Goal: Task Accomplishment & Management: Use online tool/utility

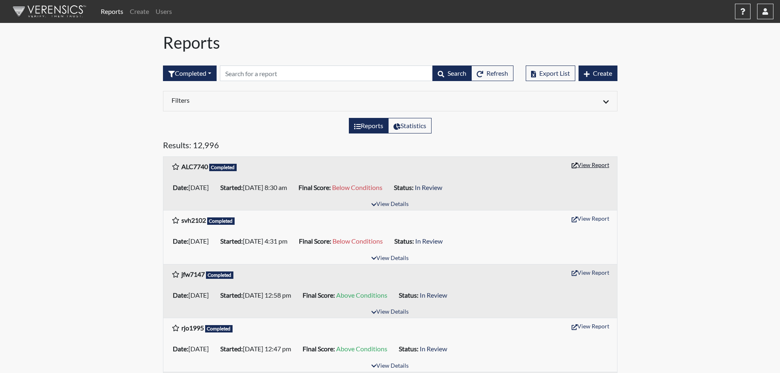
click at [594, 165] on button "View Report" at bounding box center [590, 165] width 45 height 13
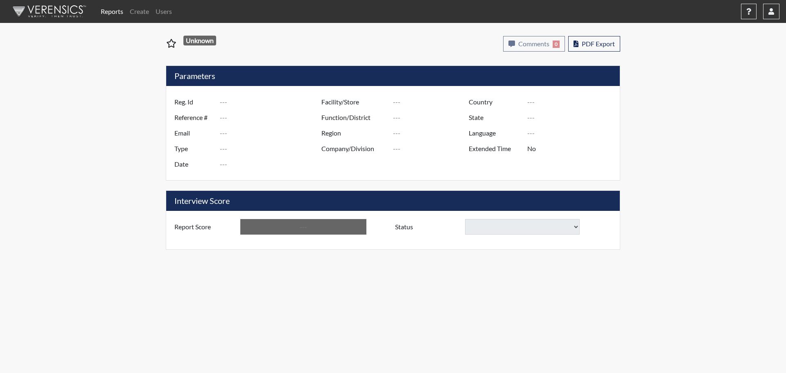
type input "ALC7740"
type input "51237"
type input "---"
type input "Corrections Pre-Employment"
type input "[DATE]"
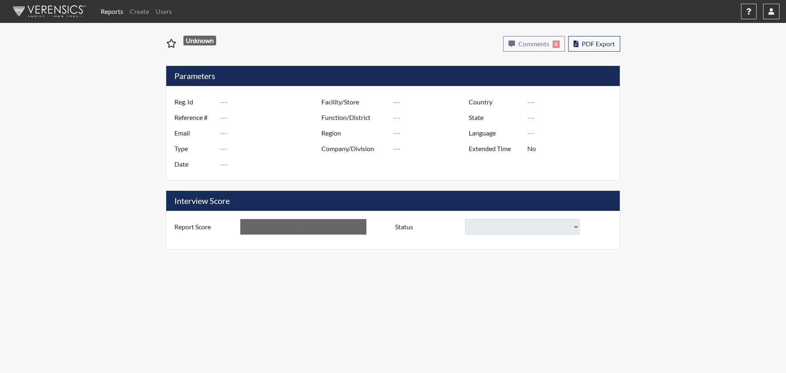
type input "Treutlen PDC"
type input "[GEOGRAPHIC_DATA]"
type input "[US_STATE]"
type input "English"
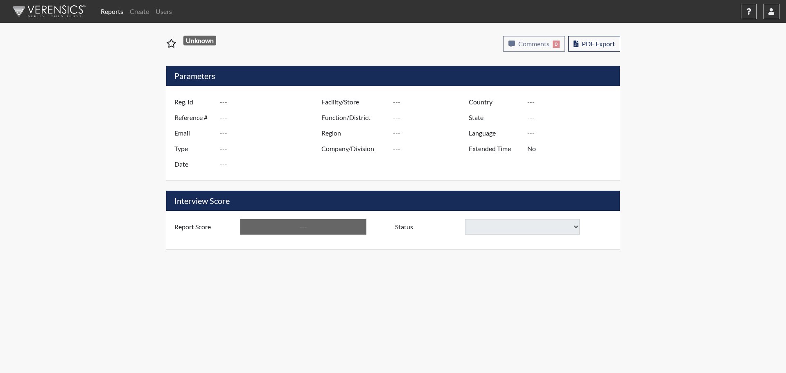
type input "Below Conditions"
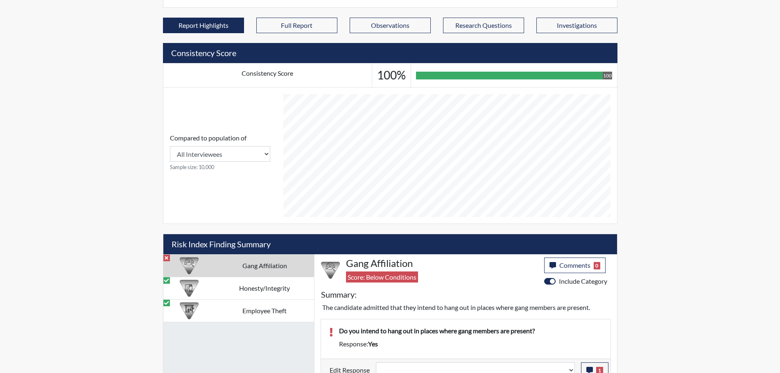
scroll to position [271, 0]
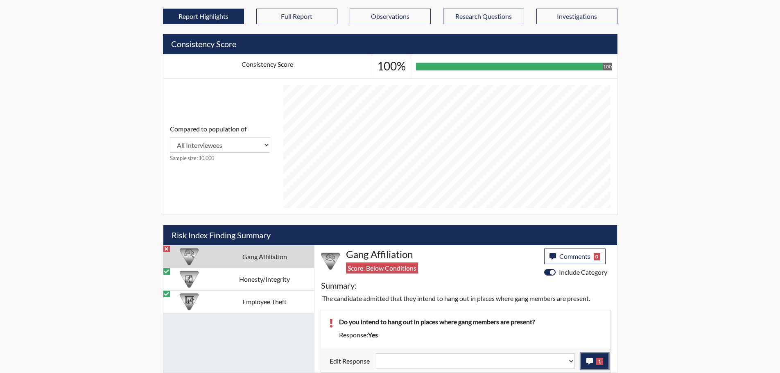
click at [592, 362] on icon "button" at bounding box center [590, 361] width 7 height 7
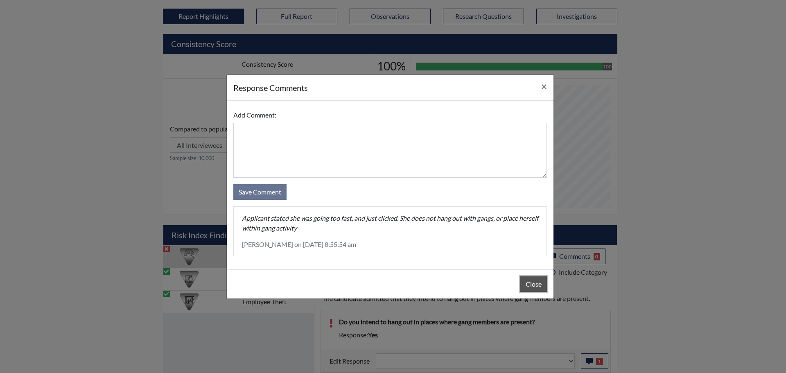
click at [532, 287] on button "Close" at bounding box center [534, 284] width 27 height 16
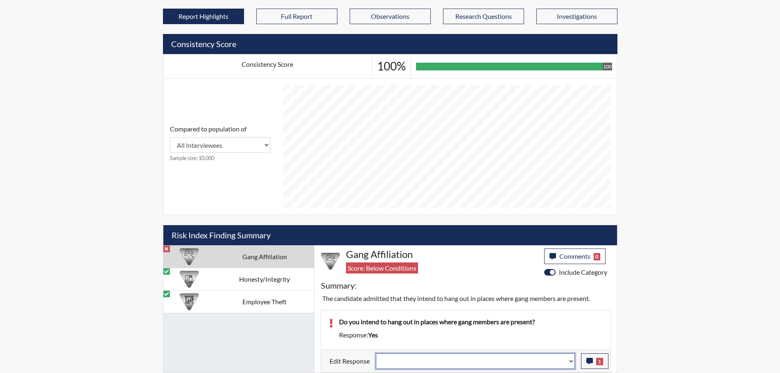
click at [571, 361] on select "Question is not relevant. Results will be updated. Reasonable explanation provi…" at bounding box center [475, 361] width 199 height 16
select select "reasonable-explanation-provided"
click at [376, 353] on select "Question is not relevant. Results will be updated. Reasonable explanation provi…" at bounding box center [475, 361] width 199 height 16
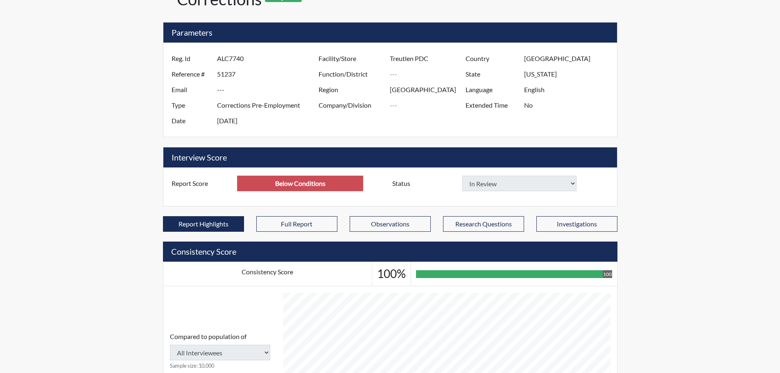
scroll to position [25, 0]
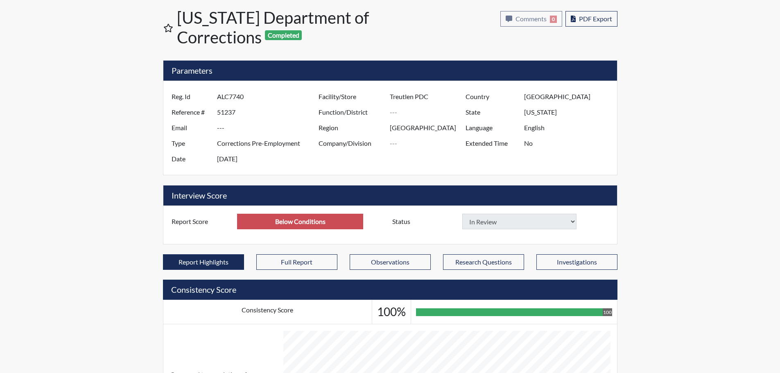
type input "Above Conditions"
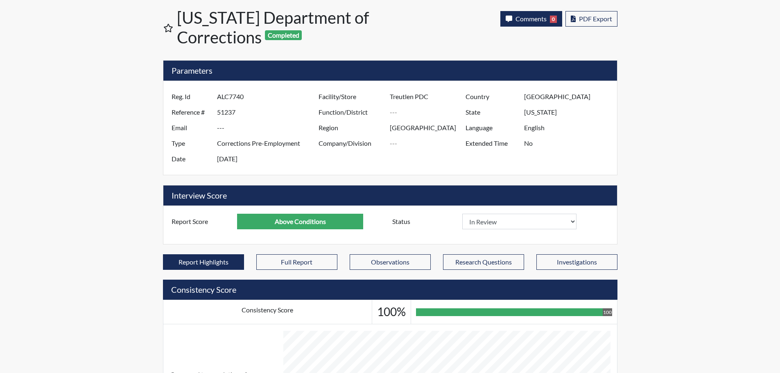
scroll to position [136, 340]
click at [524, 21] on span "Comments" at bounding box center [531, 19] width 31 height 8
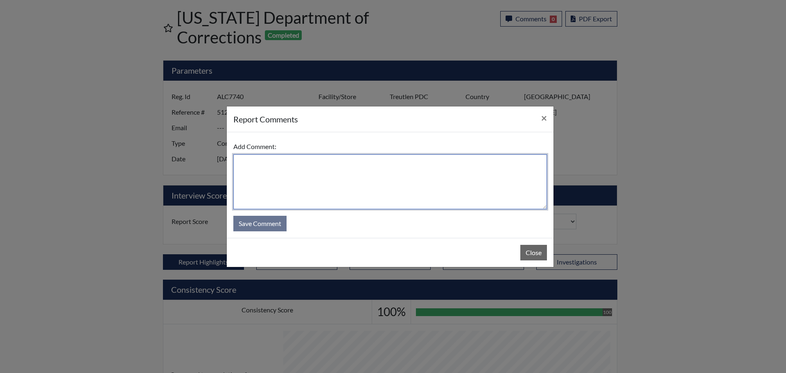
click at [451, 167] on textarea at bounding box center [390, 181] width 314 height 55
type textarea "SL [DATE]"
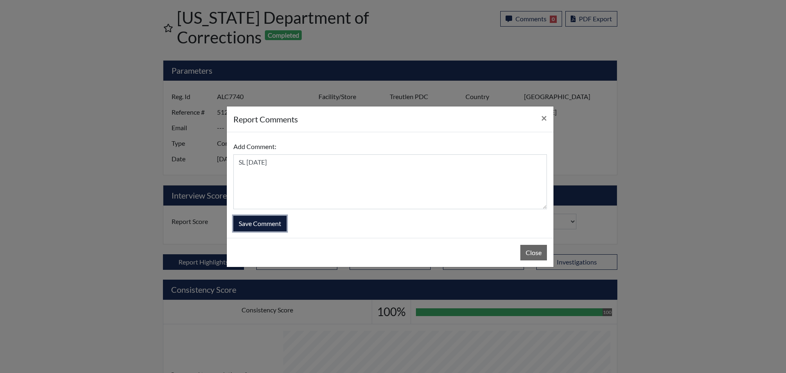
click at [246, 222] on button "Save Comment" at bounding box center [259, 224] width 53 height 16
